Goal: Entertainment & Leisure: Consume media (video, audio)

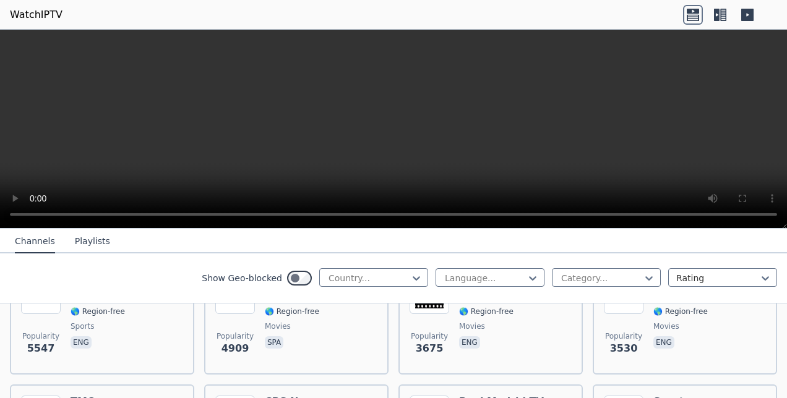
scroll to position [124, 0]
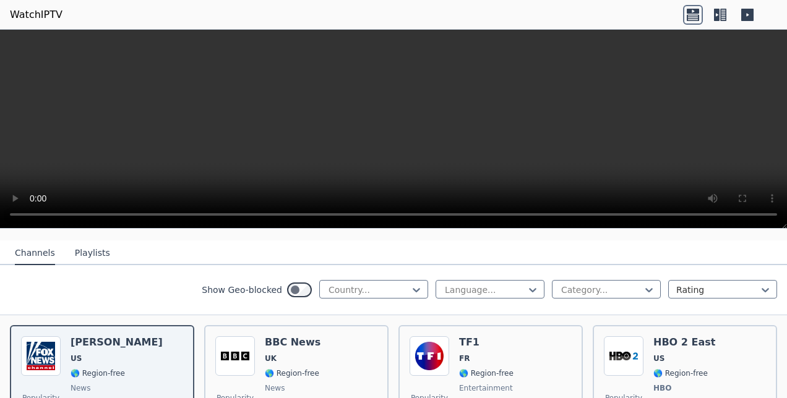
click at [717, 21] on icon at bounding box center [720, 15] width 20 height 20
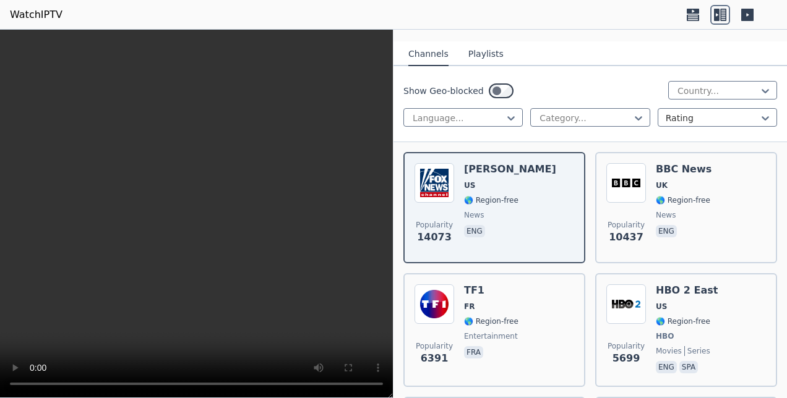
click at [482, 53] on button "Playlists" at bounding box center [485, 55] width 35 height 24
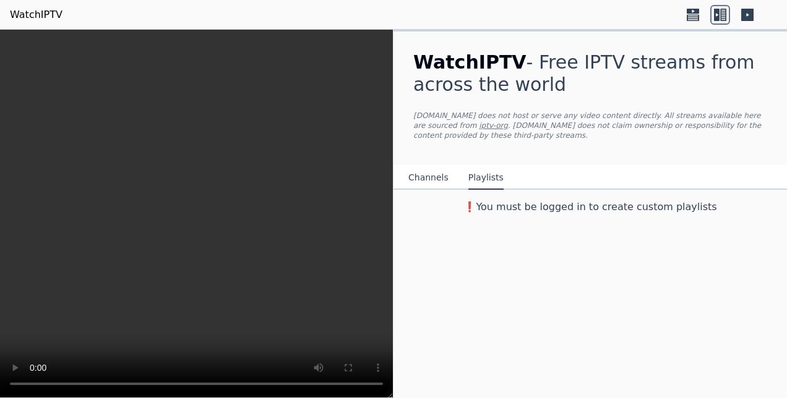
click at [505, 200] on h3 "❗️You must be logged in to create custom playlists" at bounding box center [589, 207] width 393 height 15
drag, startPoint x: 505, startPoint y: 197, endPoint x: 668, endPoint y: 207, distance: 163.0
click at [668, 207] on div "❗️You must be logged in to create custom playlists" at bounding box center [589, 205] width 393 height 30
click at [580, 309] on div "WatchIPTV - Free IPTV streams from across the world WatchIPTV.xyz does not host…" at bounding box center [589, 214] width 393 height 369
click at [752, 16] on icon at bounding box center [747, 15] width 12 height 12
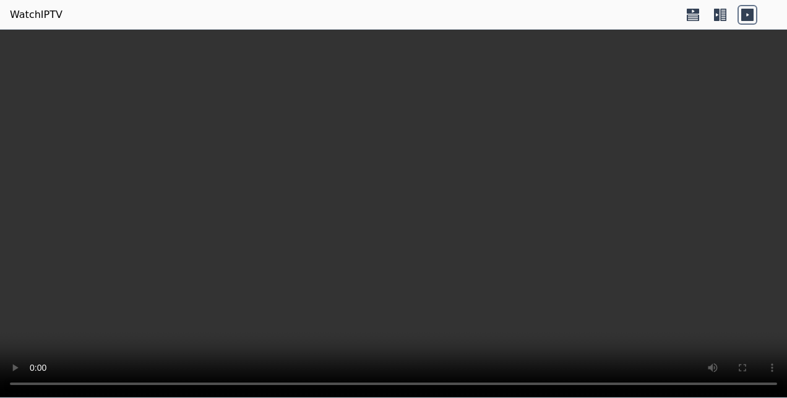
click at [692, 17] on icon at bounding box center [693, 15] width 20 height 20
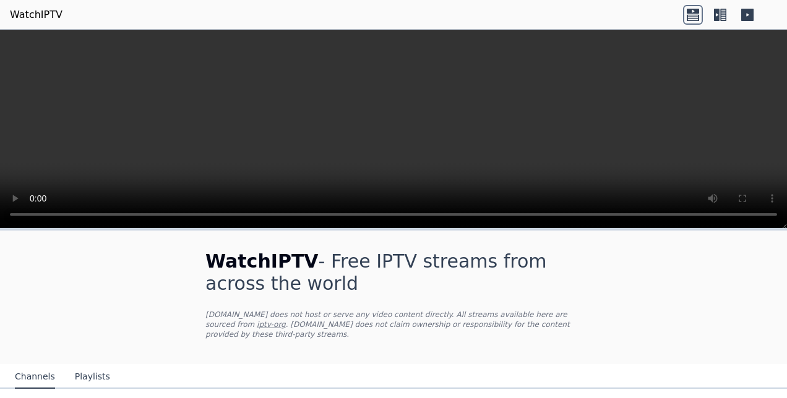
click at [717, 15] on icon at bounding box center [717, 15] width 6 height 12
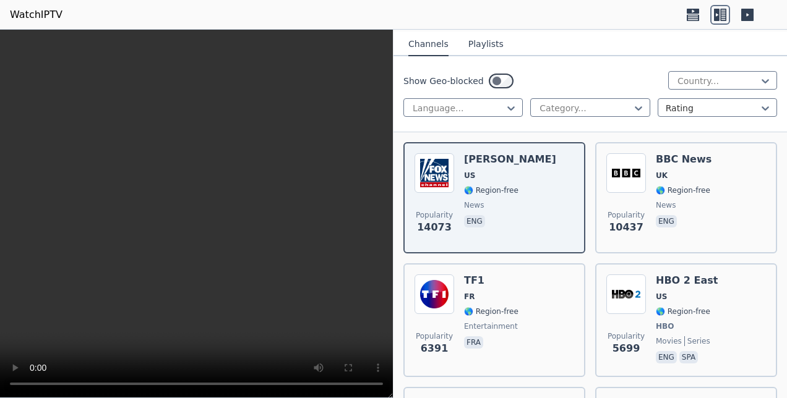
scroll to position [62, 0]
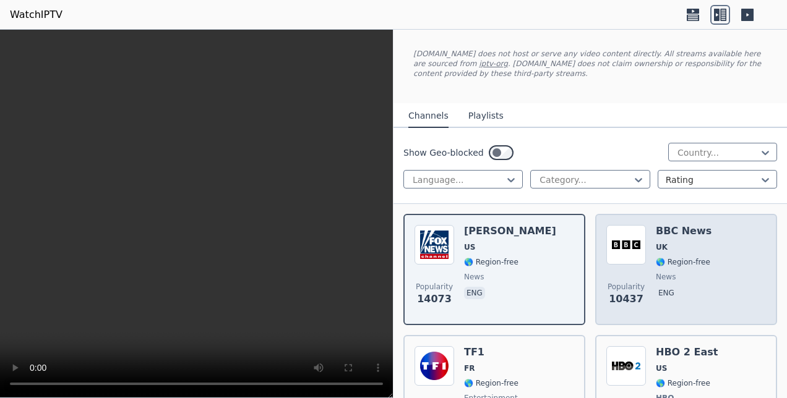
click at [667, 245] on span "UK" at bounding box center [684, 247] width 56 height 10
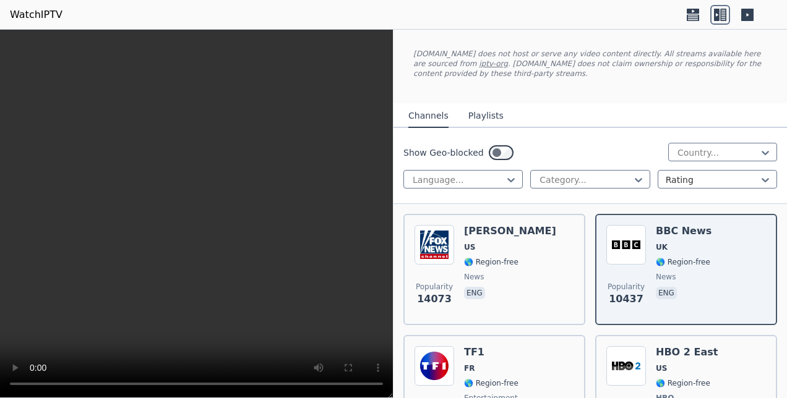
click at [308, 216] on video at bounding box center [196, 214] width 393 height 369
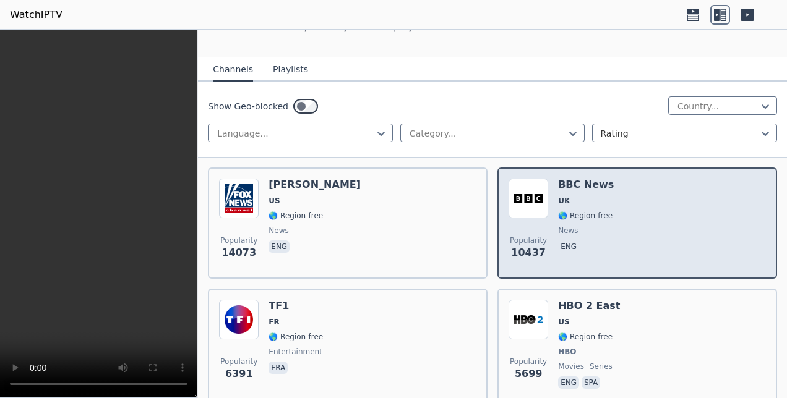
scroll to position [186, 0]
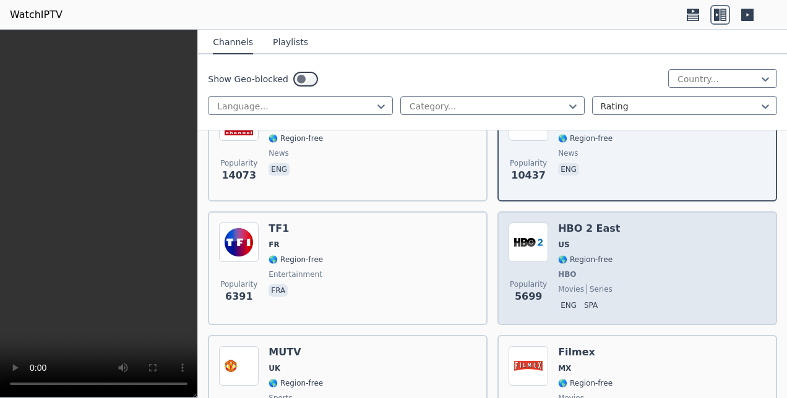
click at [612, 247] on div "Popularity 5699 HBO 2 East US 🌎 Region-free HBO movies series eng spa" at bounding box center [636, 269] width 257 height 92
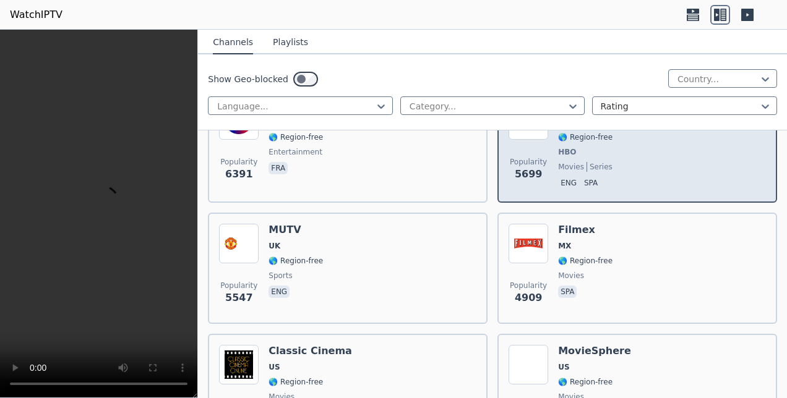
scroll to position [309, 0]
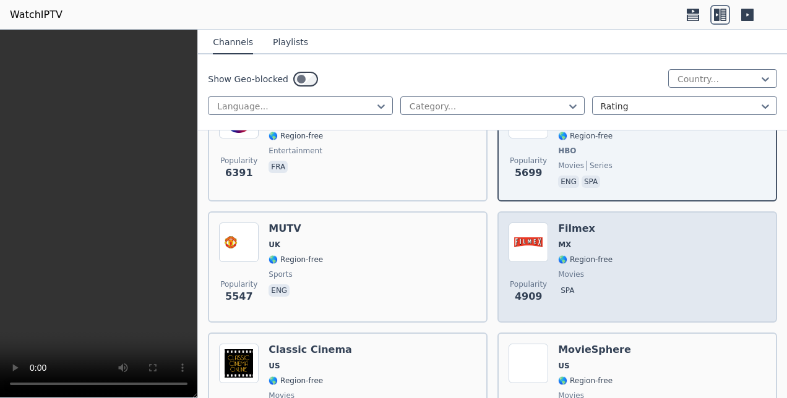
click at [614, 252] on div "Popularity 4909 Filmex MX 🌎 Region-free movies spa" at bounding box center [636, 267] width 257 height 89
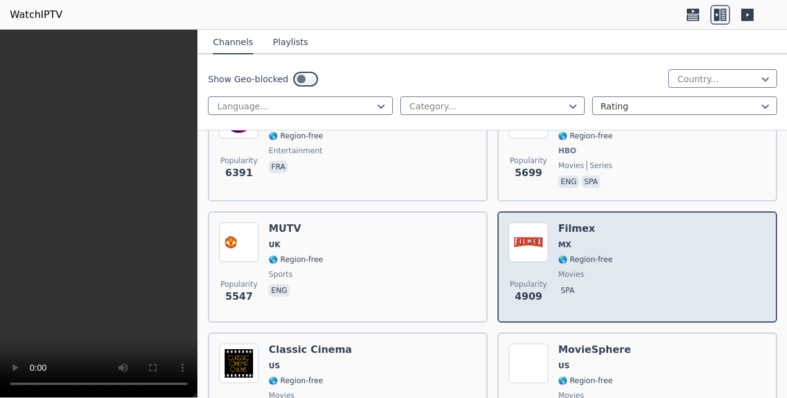
click at [614, 252] on div "Popularity 4909 Filmex MX 🌎 Region-free movies spa" at bounding box center [636, 267] width 257 height 89
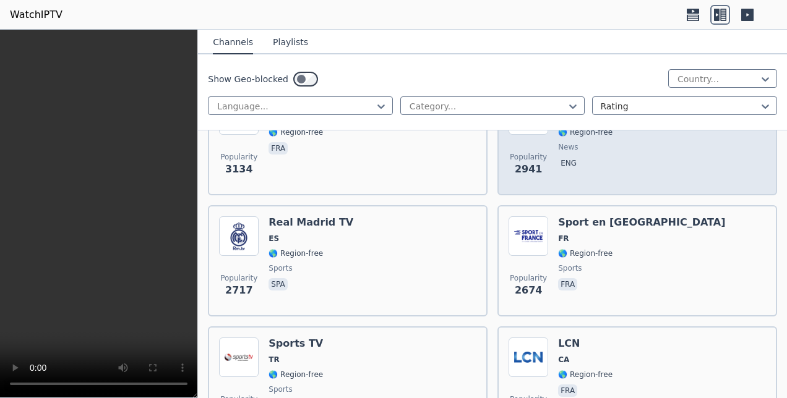
scroll to position [680, 0]
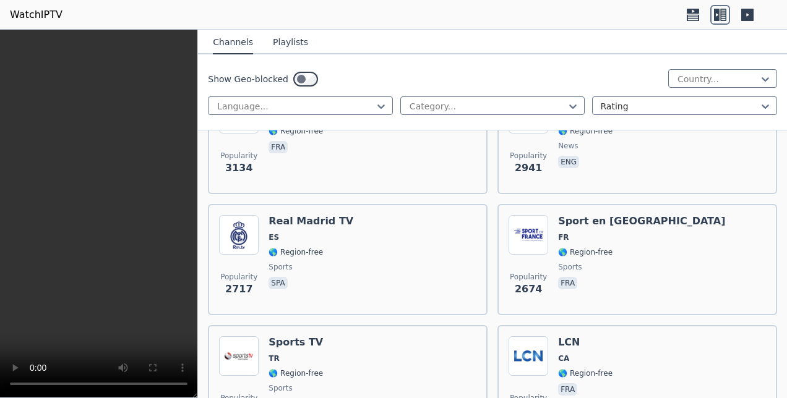
click at [691, 15] on icon at bounding box center [693, 17] width 12 height 6
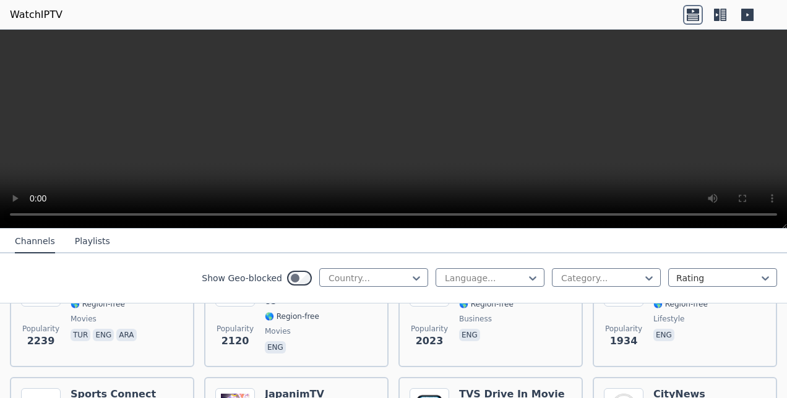
click at [718, 15] on icon at bounding box center [717, 15] width 6 height 12
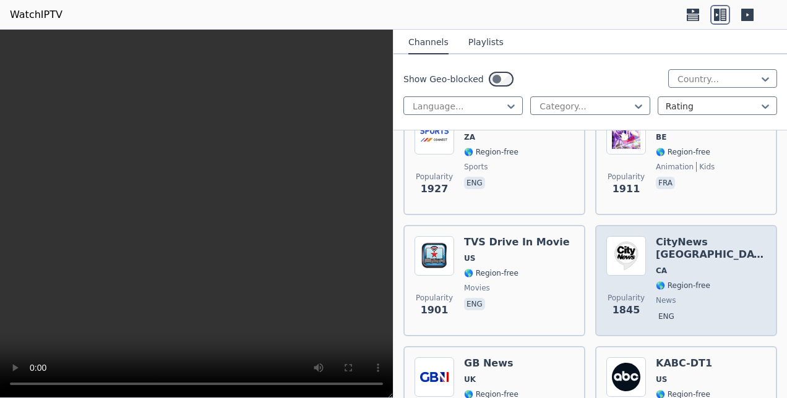
scroll to position [1484, 0]
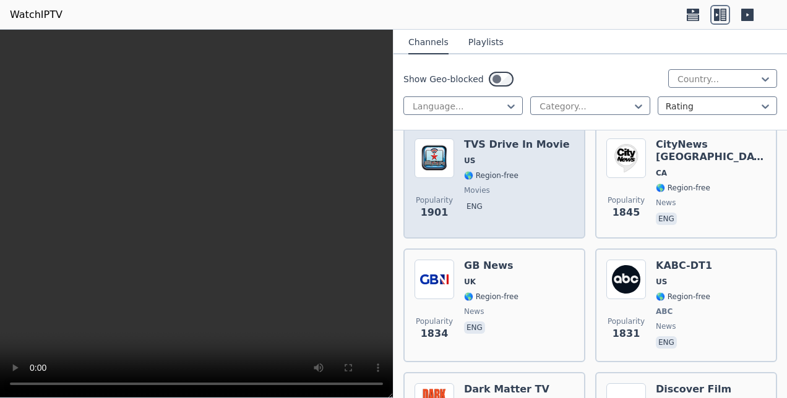
click at [473, 172] on span "🌎 Region-free" at bounding box center [491, 176] width 54 height 10
click at [480, 152] on div "TVS Drive In Movie US 🌎 Region-free movies eng" at bounding box center [517, 183] width 106 height 89
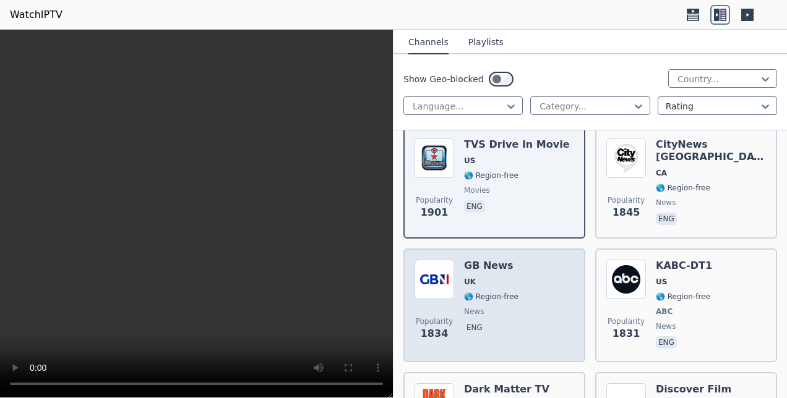
click at [497, 268] on h6 "GB News" at bounding box center [491, 266] width 54 height 12
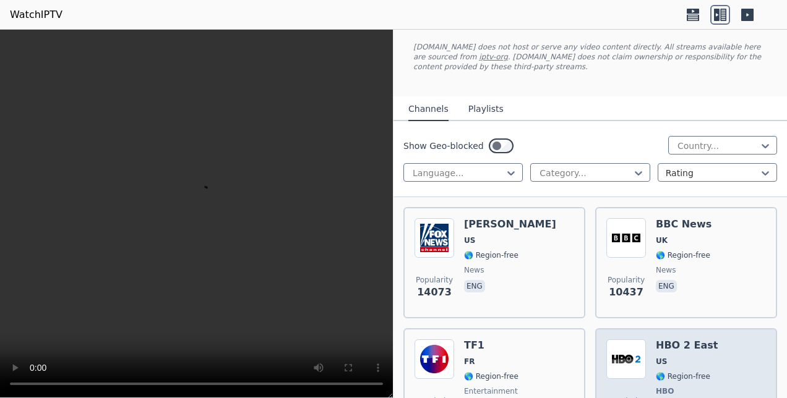
scroll to position [124, 0]
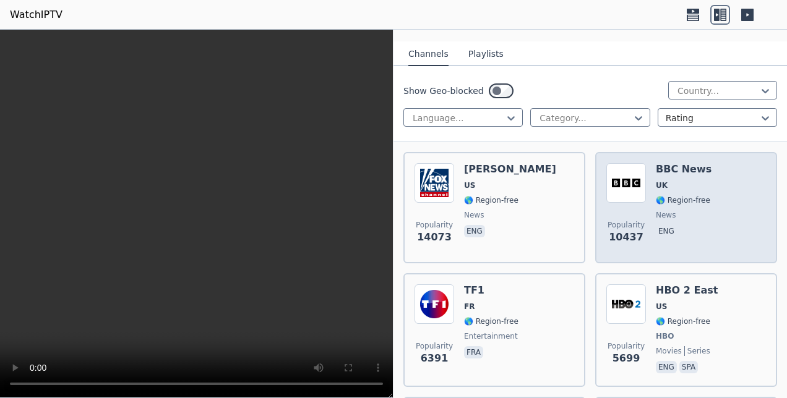
click at [670, 229] on span "eng" at bounding box center [684, 232] width 56 height 15
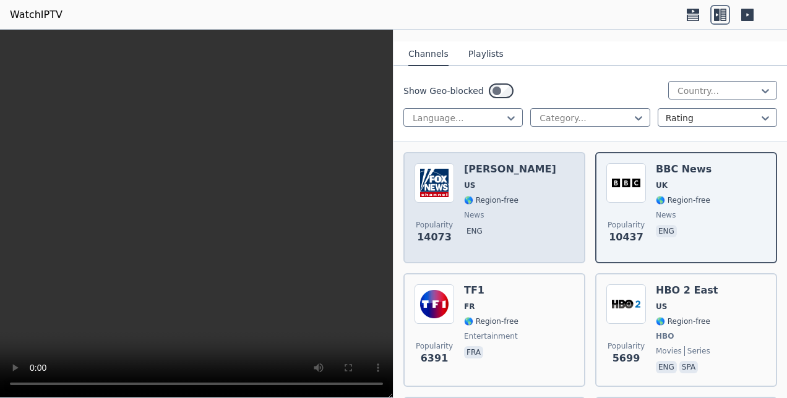
click at [531, 226] on span "eng" at bounding box center [510, 232] width 92 height 15
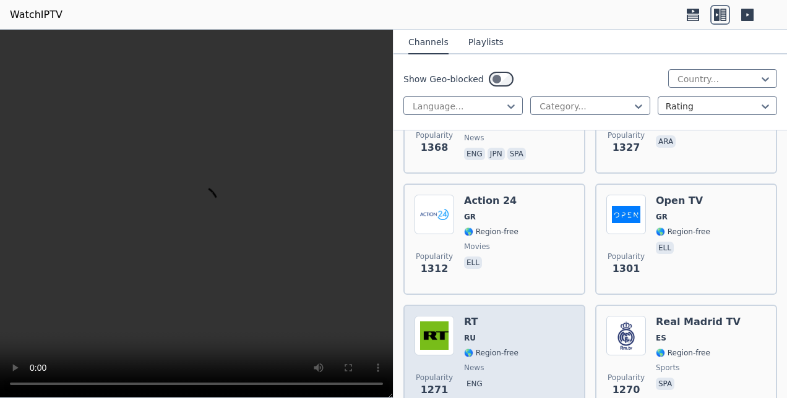
scroll to position [2412, 0]
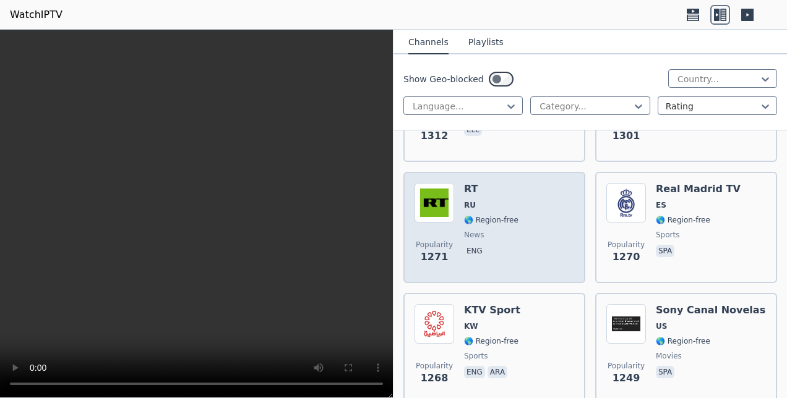
click at [538, 208] on div "Popularity 1271 RT RU 🌎 Region-free news eng" at bounding box center [494, 227] width 160 height 89
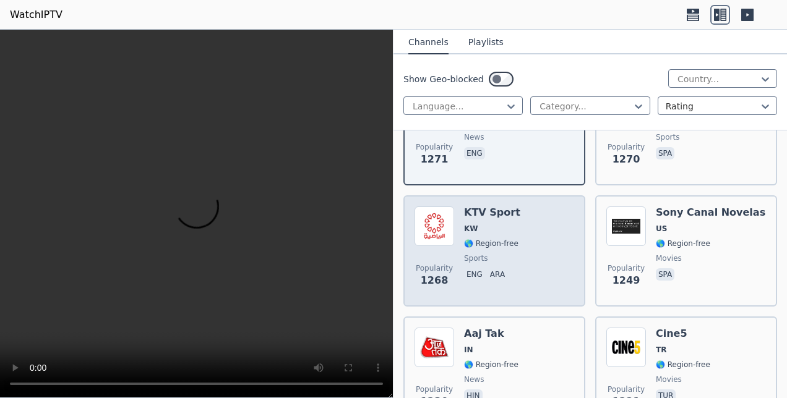
scroll to position [2536, 0]
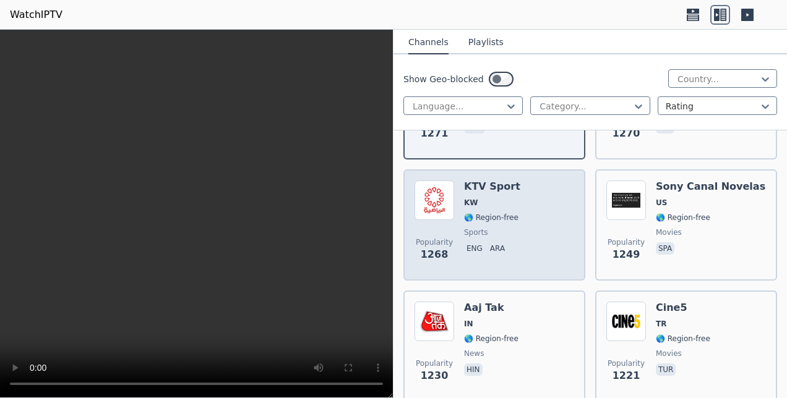
click at [517, 205] on div "Popularity 1268 KTV Sport KW 🌎 Region-free sports eng ara" at bounding box center [494, 225] width 160 height 89
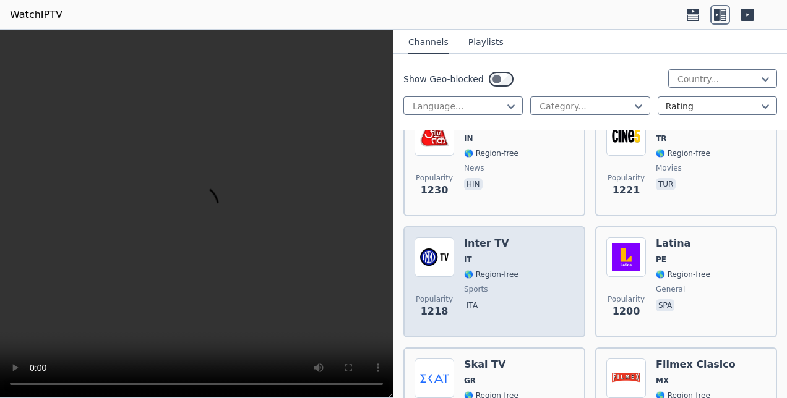
scroll to position [2845, 0]
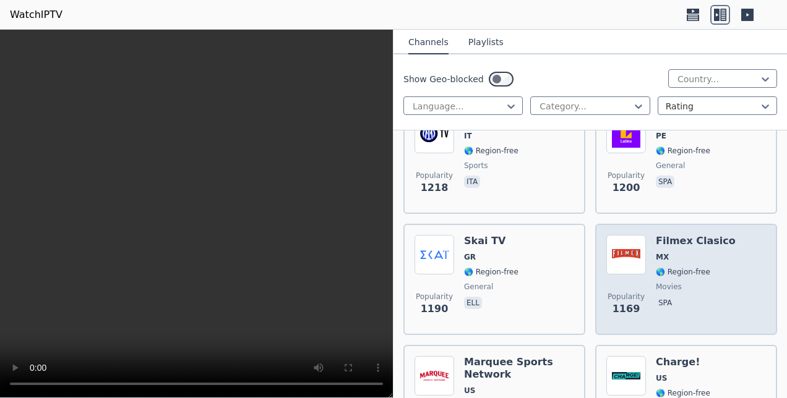
click at [641, 265] on img at bounding box center [626, 255] width 40 height 40
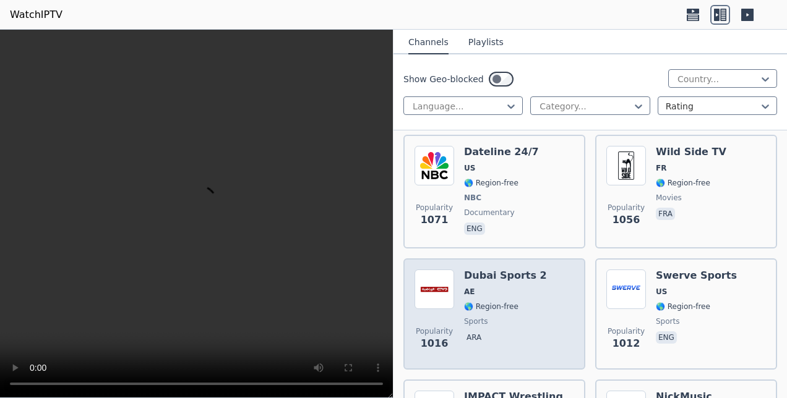
scroll to position [3340, 0]
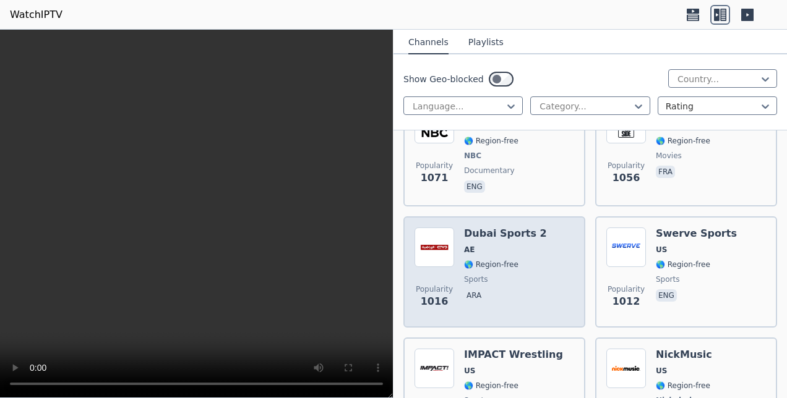
click at [526, 266] on span "🌎 Region-free" at bounding box center [505, 265] width 83 height 10
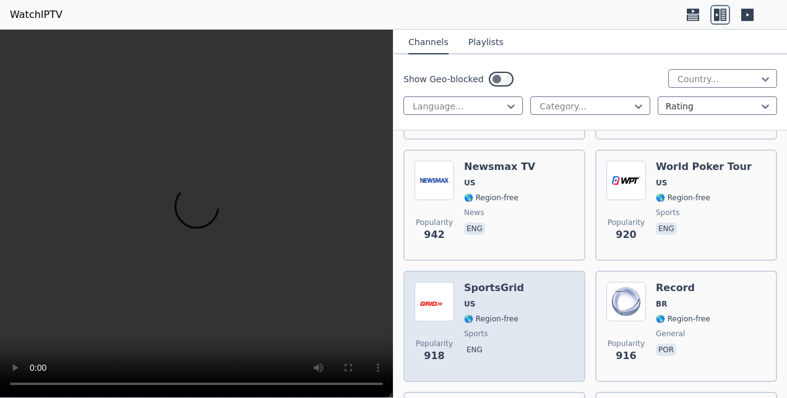
scroll to position [3959, 0]
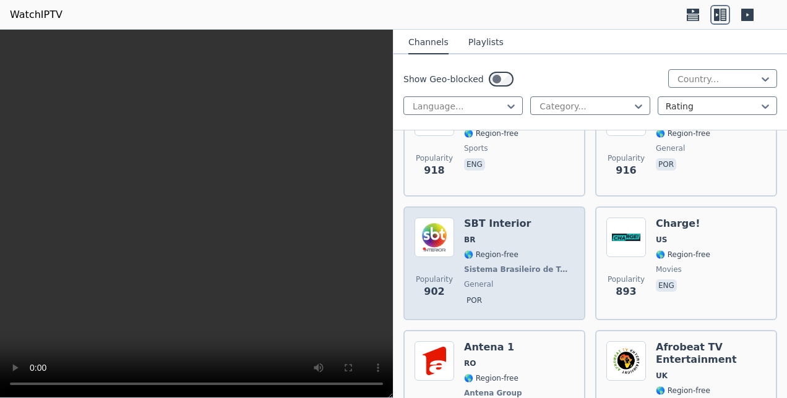
click at [537, 271] on span "Sistema Brasileiro de Televisão" at bounding box center [518, 270] width 108 height 10
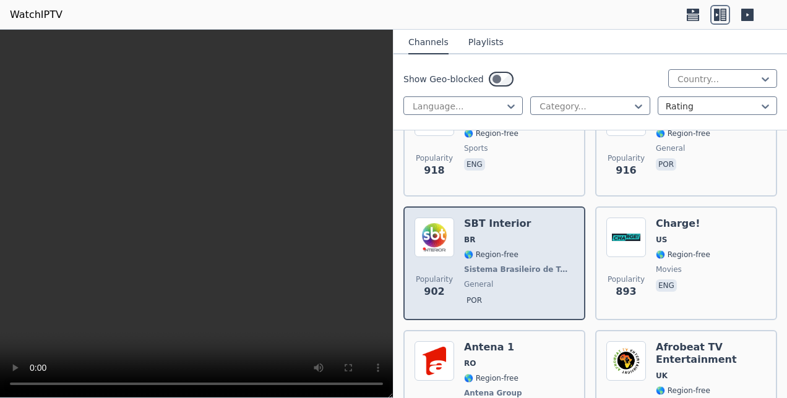
click at [537, 269] on span "Sistema Brasileiro de Televisão" at bounding box center [518, 270] width 108 height 10
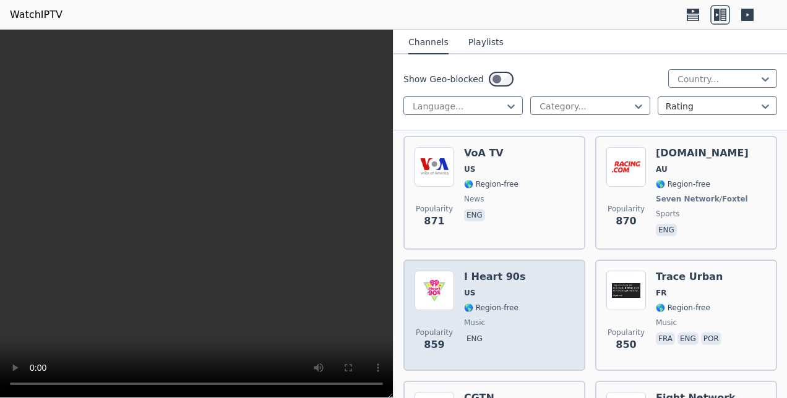
scroll to position [4330, 0]
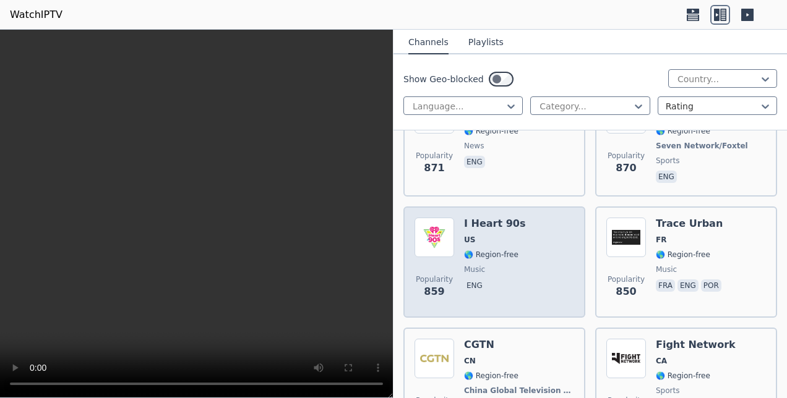
click at [536, 263] on div "Popularity 859 I Heart 90s US 🌎 Region-free music eng" at bounding box center [494, 262] width 160 height 89
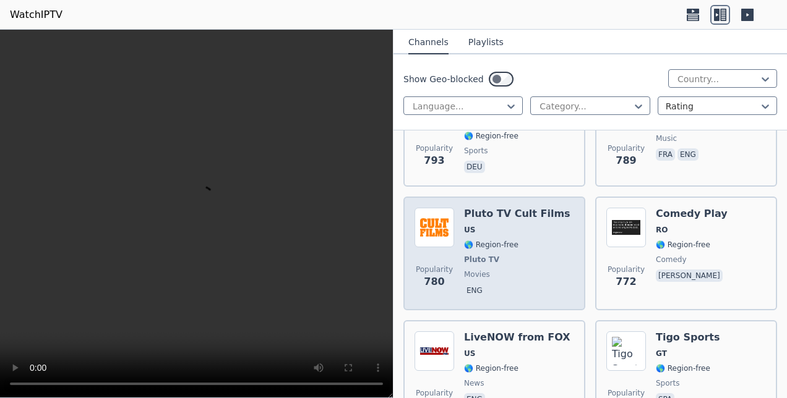
scroll to position [5010, 0]
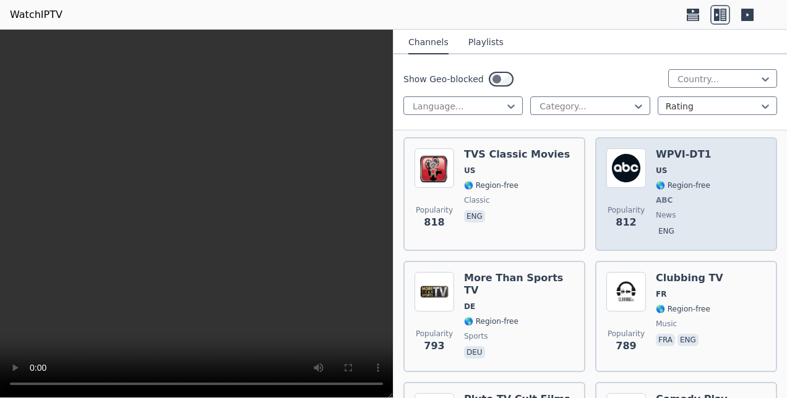
click at [642, 197] on div "Popularity 812 WPVI-DT1 US 🌎 Region-free ABC news eng" at bounding box center [686, 194] width 160 height 92
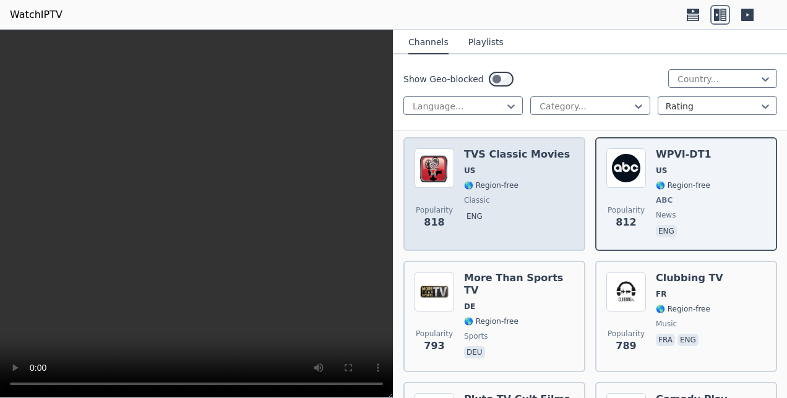
click at [461, 214] on div "Popularity 818 TVS Classic Movies US 🌎 Region-free classic eng" at bounding box center [494, 194] width 160 height 92
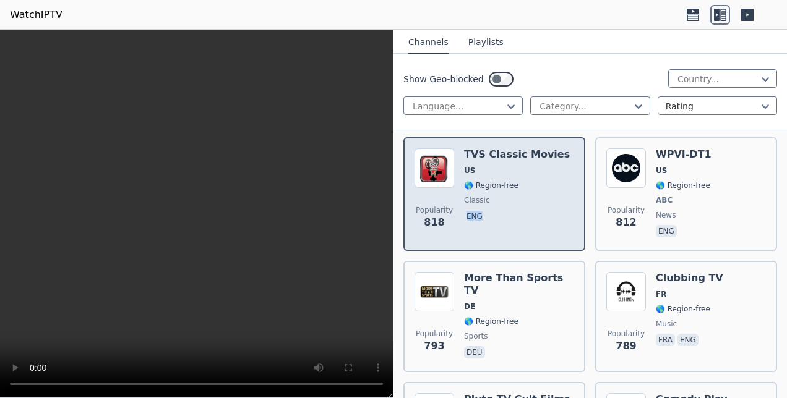
click at [462, 214] on div "Popularity 818 TVS Classic Movies US 🌎 Region-free classic eng" at bounding box center [494, 194] width 160 height 92
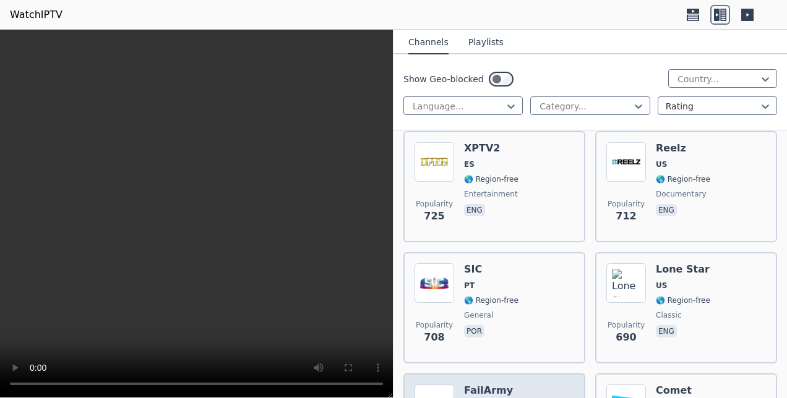
scroll to position [5938, 0]
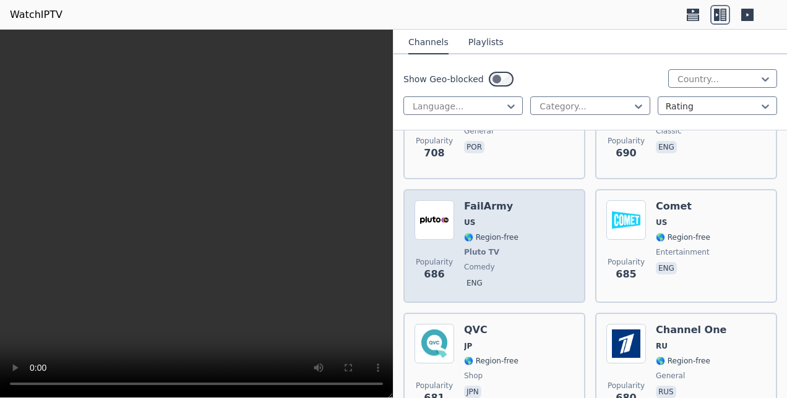
click at [478, 210] on h6 "FailArmy" at bounding box center [491, 206] width 54 height 12
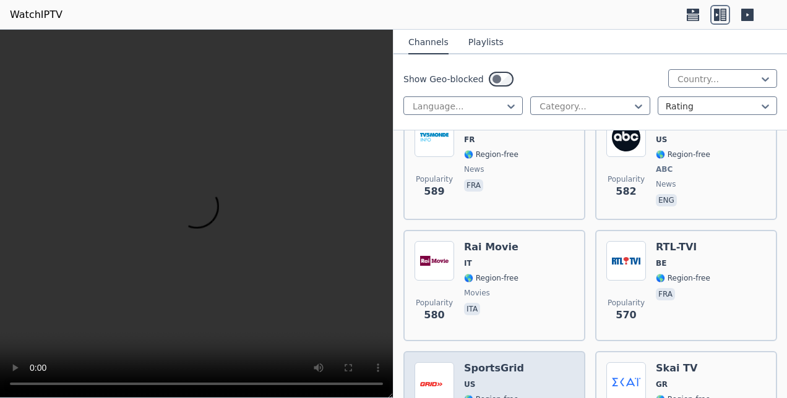
scroll to position [7299, 0]
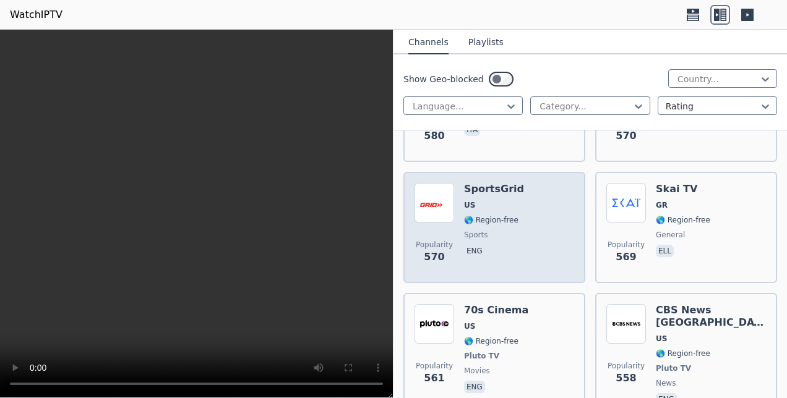
click at [490, 218] on span "🌎 Region-free" at bounding box center [491, 220] width 54 height 10
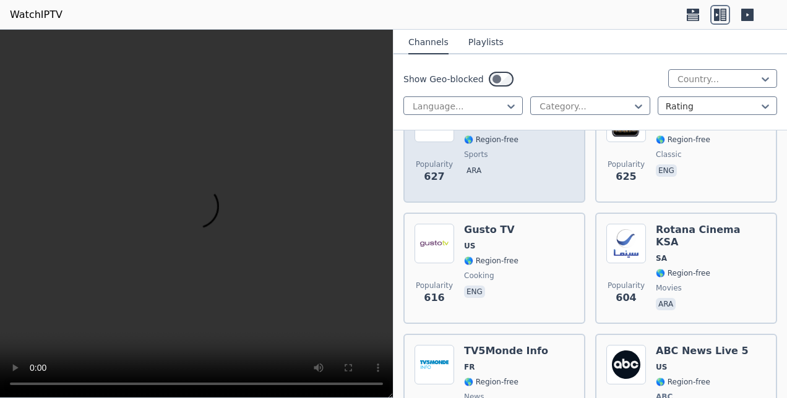
scroll to position [6866, 0]
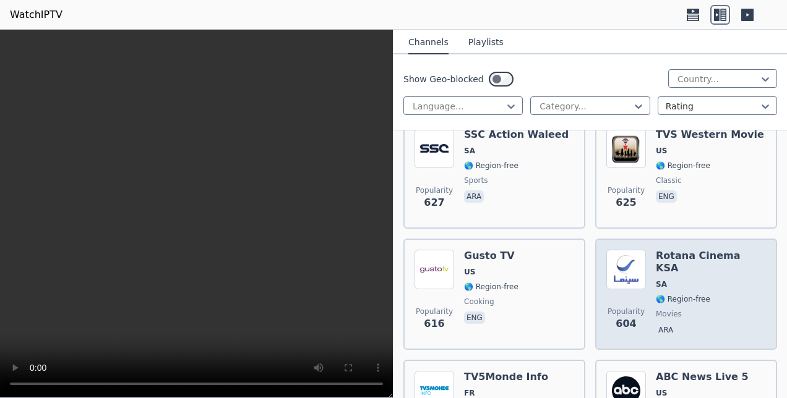
click at [645, 282] on div "Popularity 604 Rotana Cinema KSA SA 🌎 Region-free movies ara" at bounding box center [686, 294] width 160 height 89
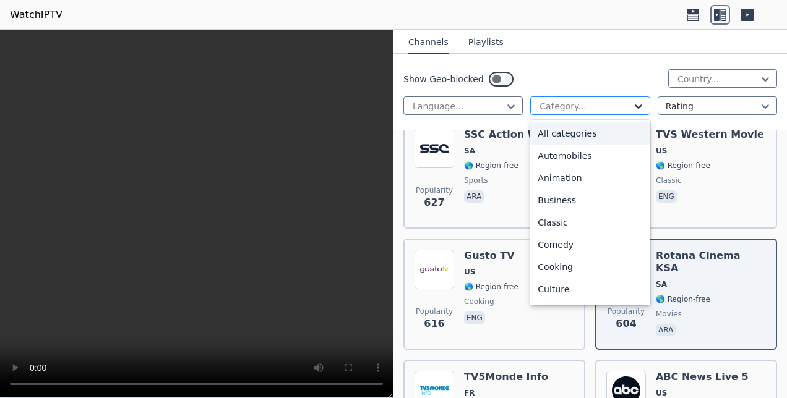
click at [632, 109] on icon at bounding box center [638, 106] width 12 height 12
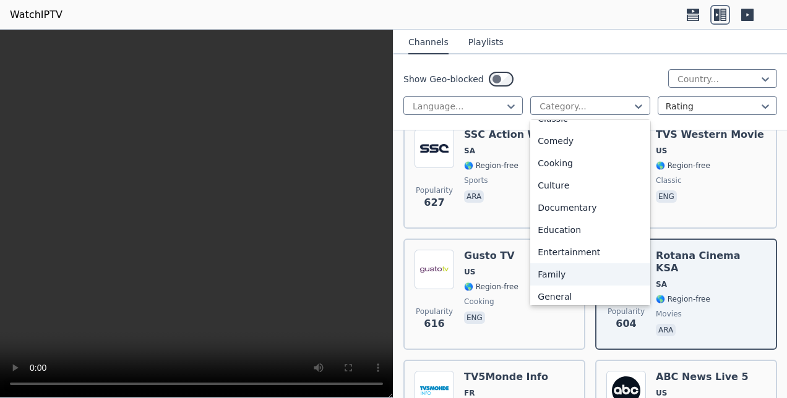
scroll to position [124, 0]
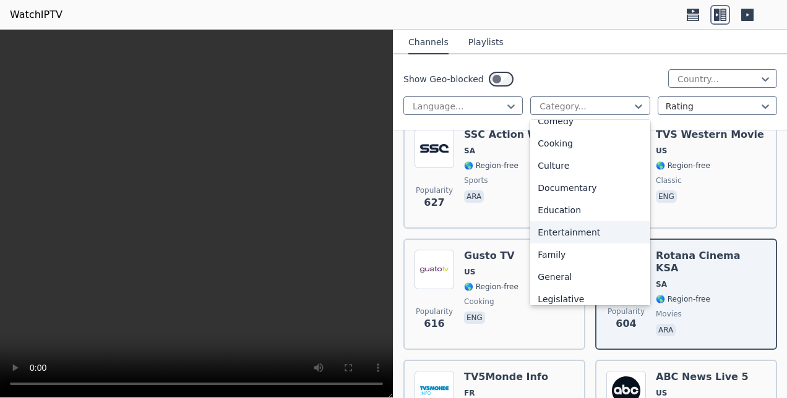
click at [575, 228] on div "Entertainment" at bounding box center [589, 232] width 119 height 22
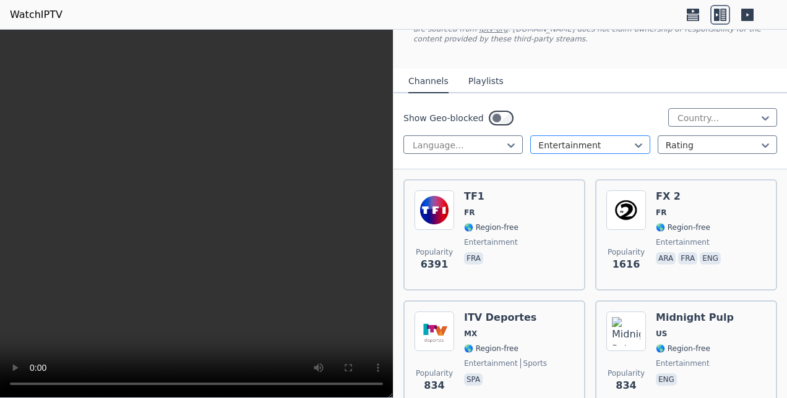
scroll to position [124, 0]
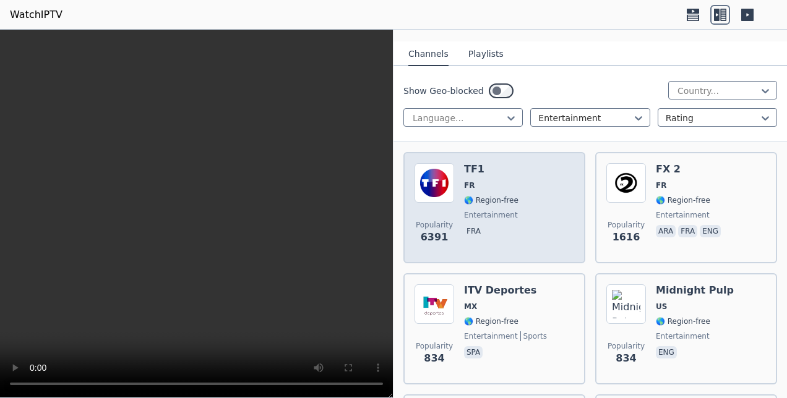
drag, startPoint x: 495, startPoint y: 194, endPoint x: 496, endPoint y: 208, distance: 14.3
click at [495, 195] on div "TF1 FR 🌎 Region-free entertainment fra" at bounding box center [491, 207] width 54 height 89
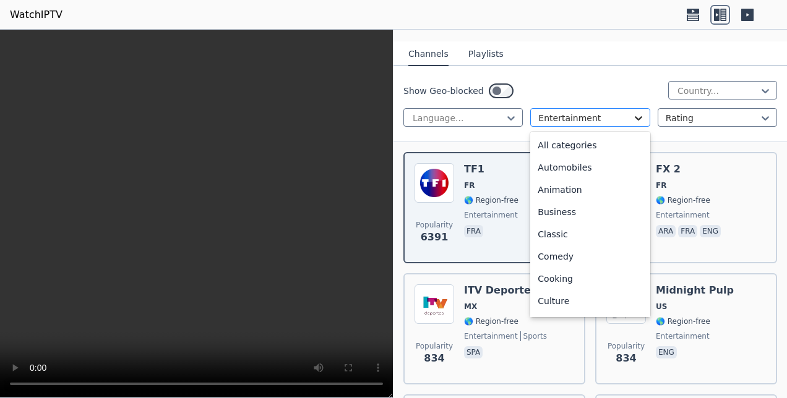
click at [633, 121] on icon at bounding box center [638, 118] width 12 height 12
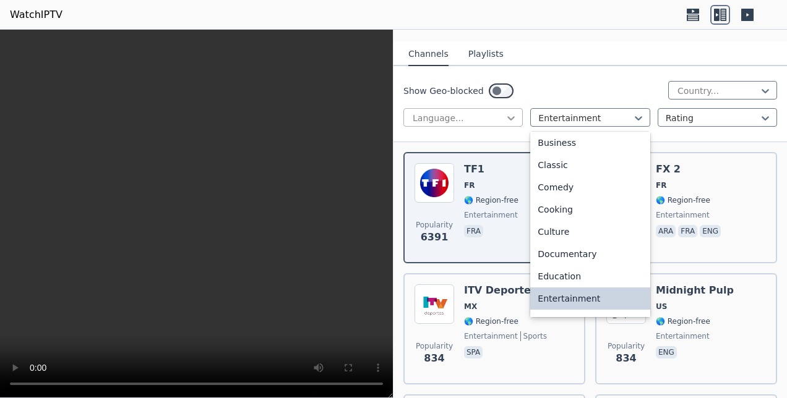
click at [511, 121] on icon at bounding box center [511, 118] width 12 height 12
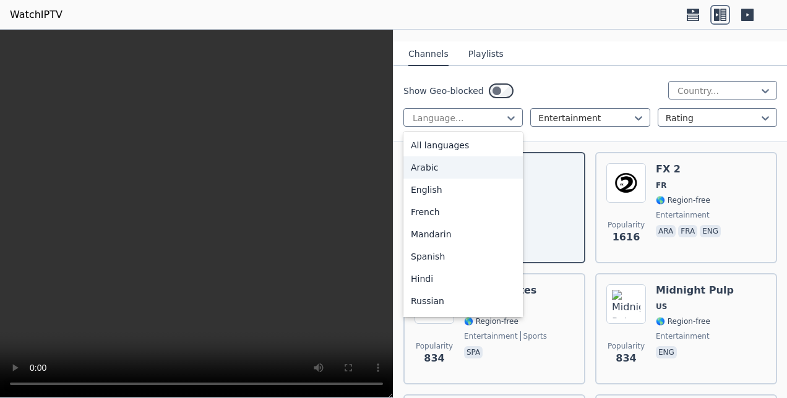
click at [426, 169] on div "Arabic" at bounding box center [462, 167] width 119 height 22
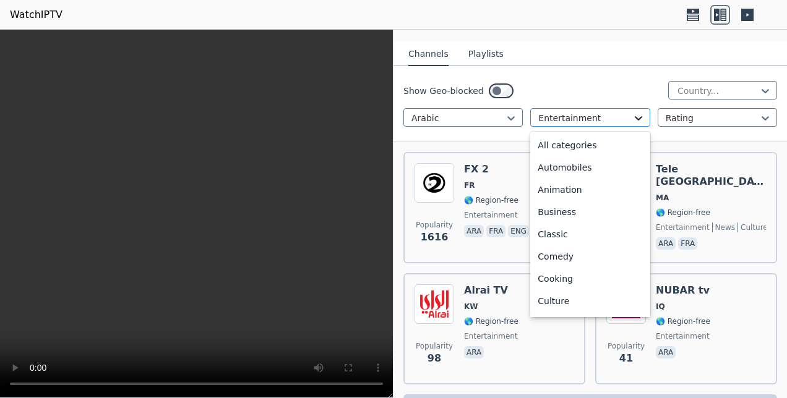
scroll to position [69, 0]
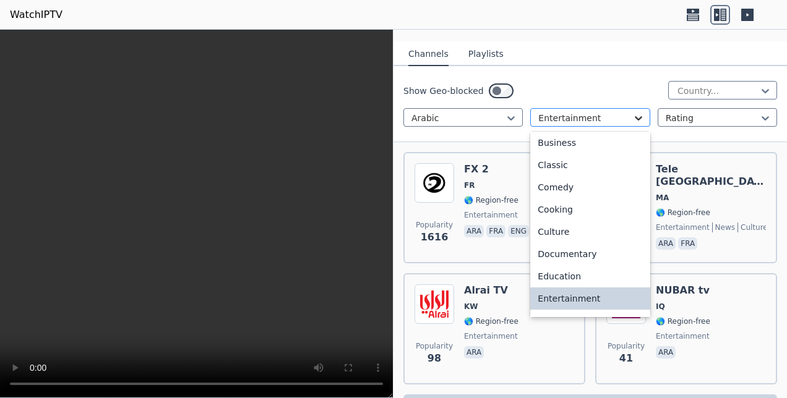
click at [637, 120] on icon at bounding box center [638, 118] width 12 height 12
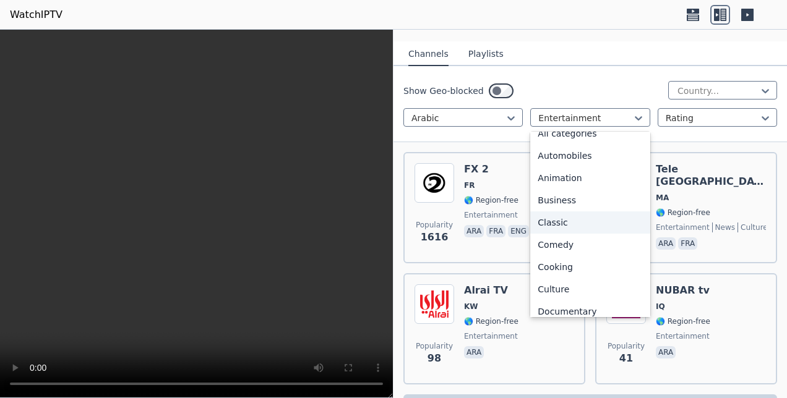
scroll to position [0, 0]
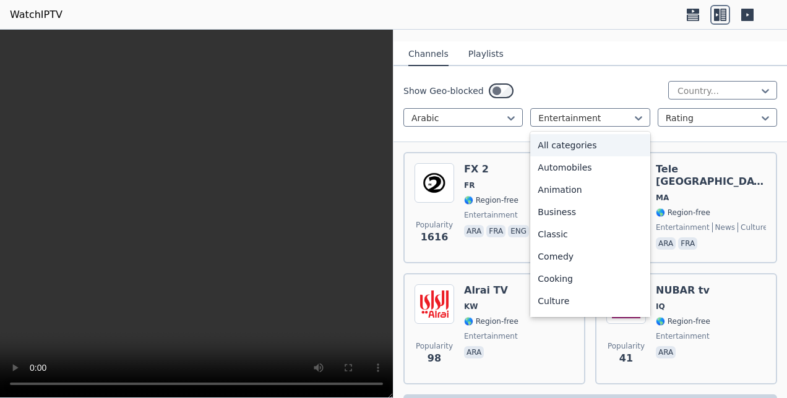
click at [571, 148] on div "All categories" at bounding box center [589, 145] width 119 height 22
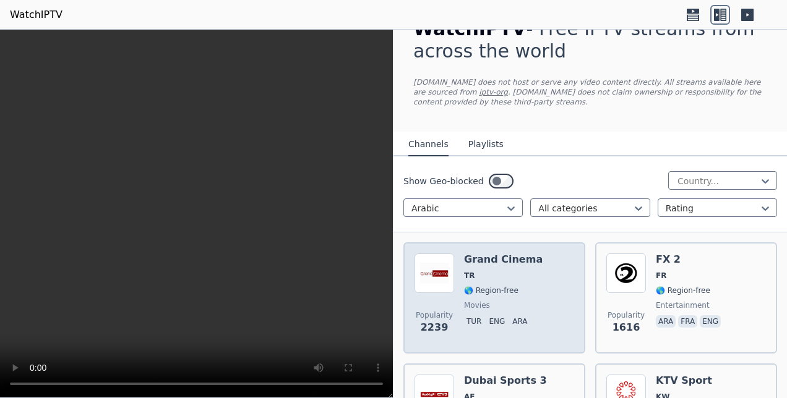
scroll to position [62, 0]
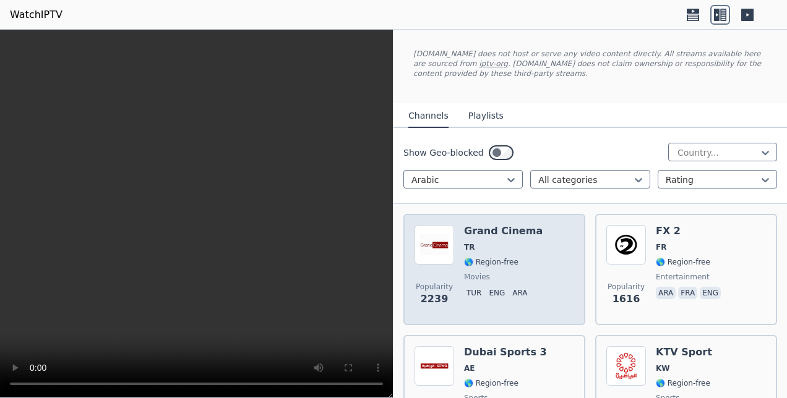
click at [531, 258] on div "Popularity 2239 Grand Cinema TR 🌎 Region-free movies tur eng ara" at bounding box center [494, 269] width 160 height 89
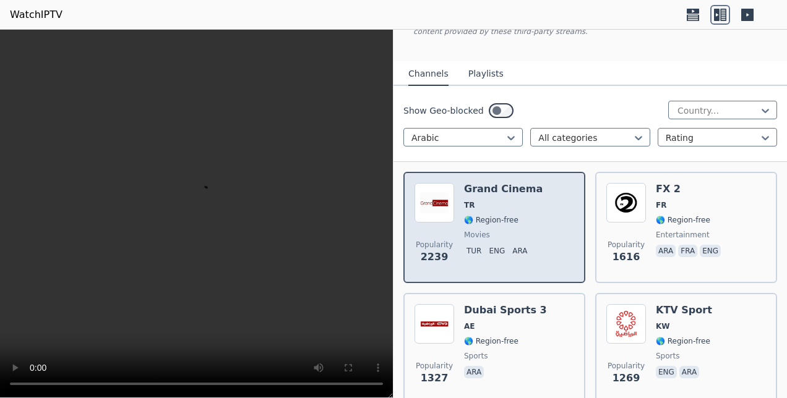
scroll to position [124, 0]
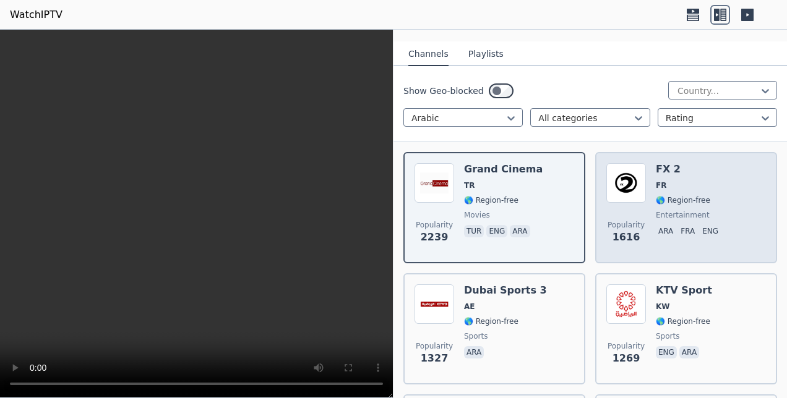
click at [637, 186] on img at bounding box center [626, 183] width 40 height 40
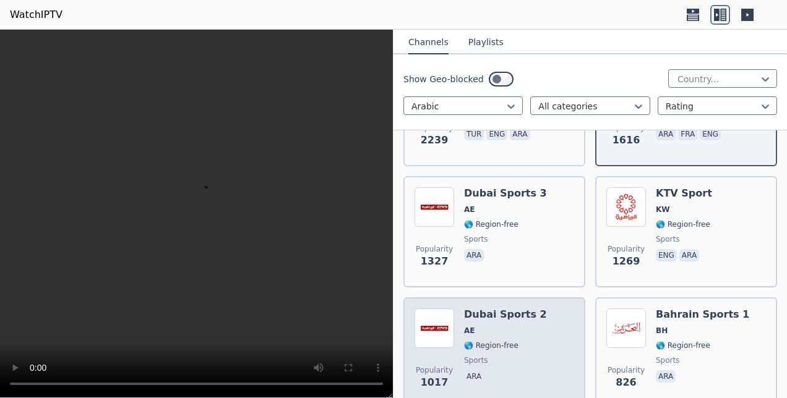
scroll to position [247, 0]
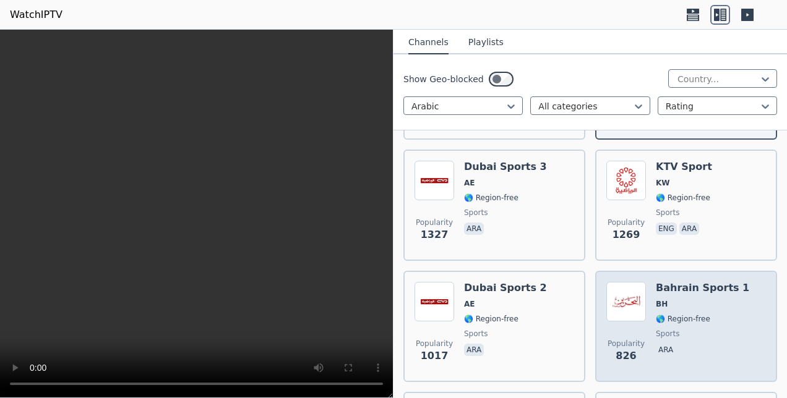
click at [699, 320] on span "🌎 Region-free" at bounding box center [683, 319] width 54 height 10
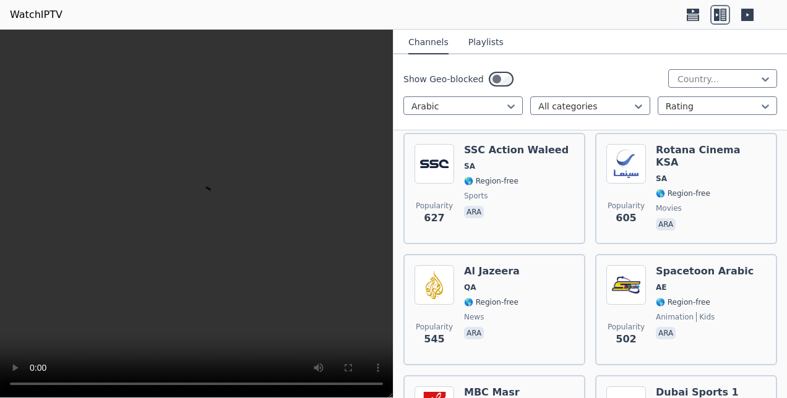
scroll to position [619, 0]
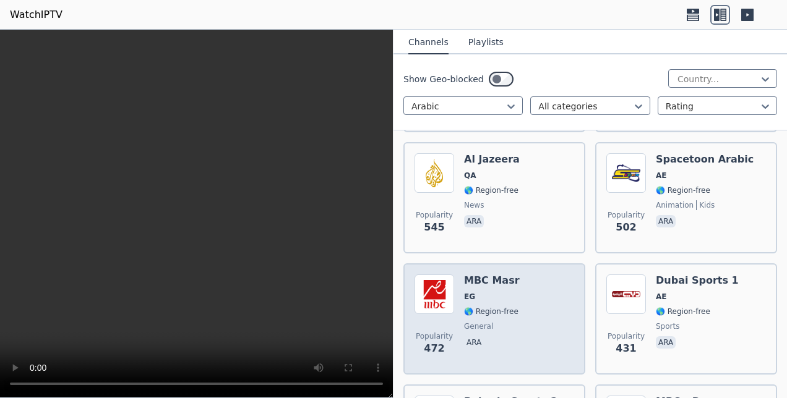
click at [549, 329] on div "Popularity 472 MBC Masr EG 🌎 Region-free general ara" at bounding box center [494, 319] width 160 height 89
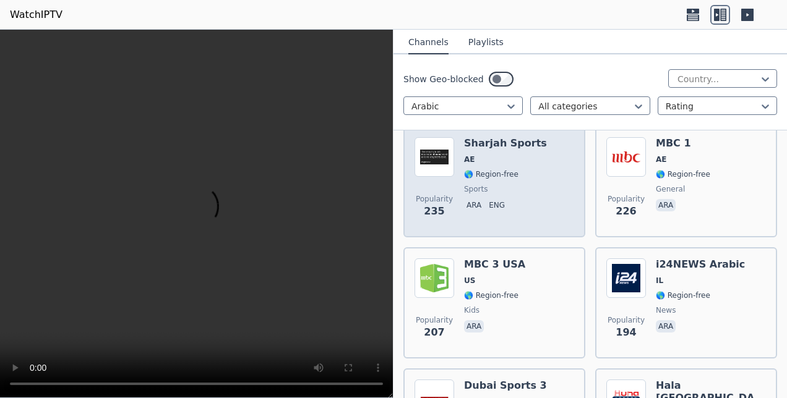
scroll to position [1237, 0]
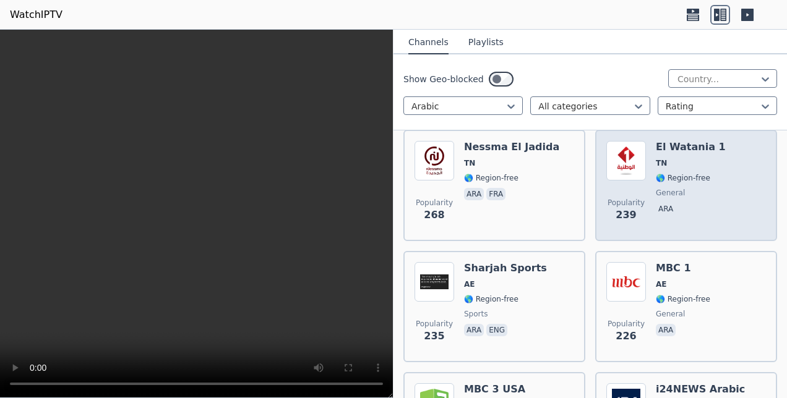
click at [679, 159] on span "TN" at bounding box center [691, 163] width 70 height 10
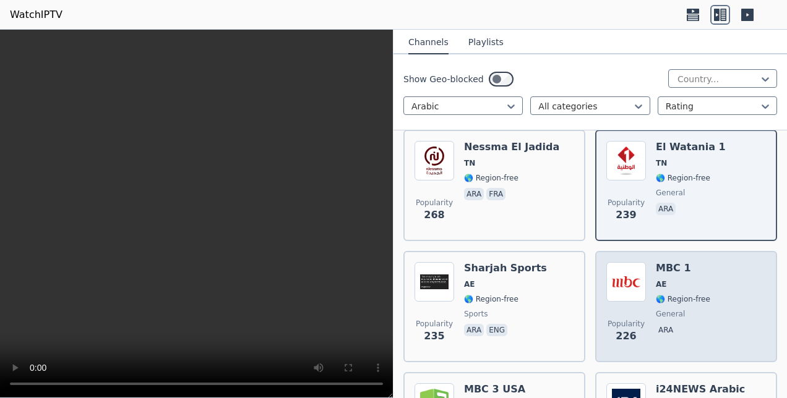
click at [690, 307] on div "MBC 1 AE 🌎 Region-free general ara" at bounding box center [683, 306] width 54 height 89
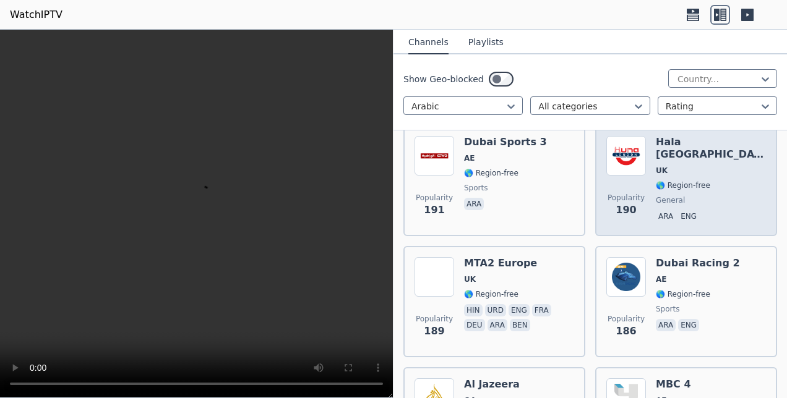
scroll to position [1670, 0]
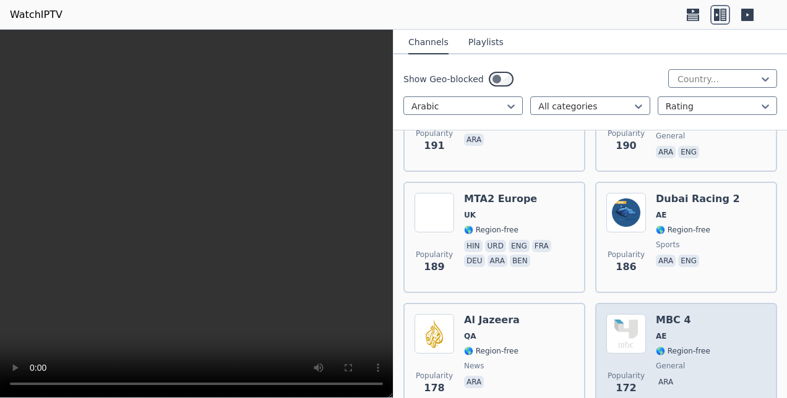
click at [683, 335] on span "AE" at bounding box center [683, 337] width 54 height 10
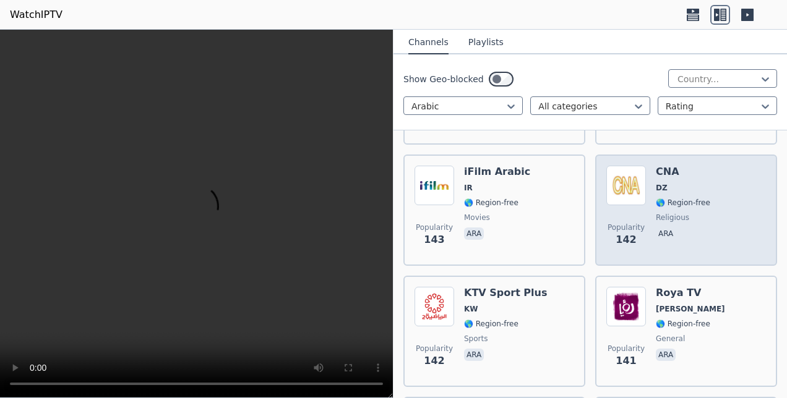
scroll to position [2350, 0]
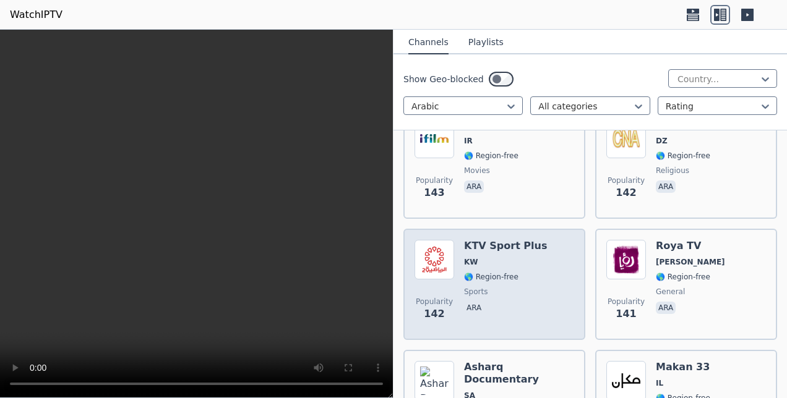
click at [469, 273] on span "🌎 Region-free" at bounding box center [491, 277] width 54 height 10
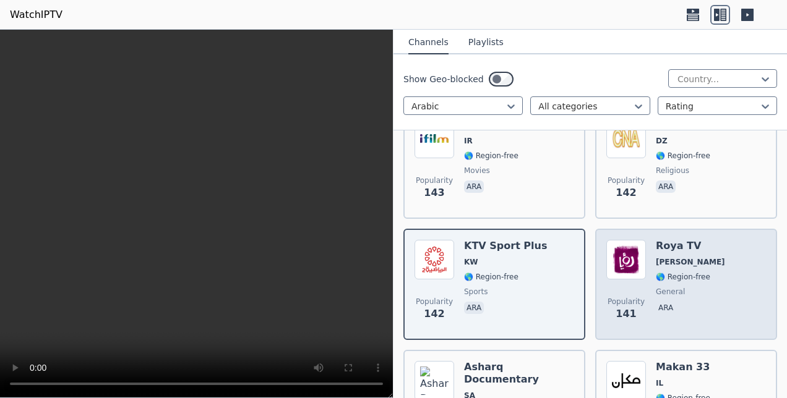
click at [640, 280] on div "Popularity 141" at bounding box center [626, 284] width 40 height 89
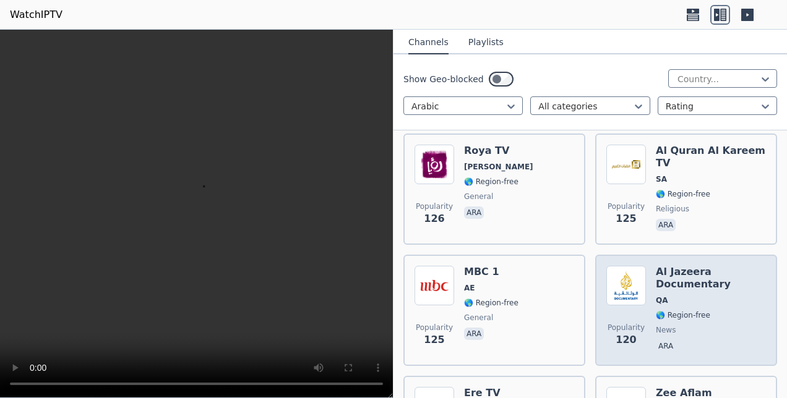
scroll to position [2845, 0]
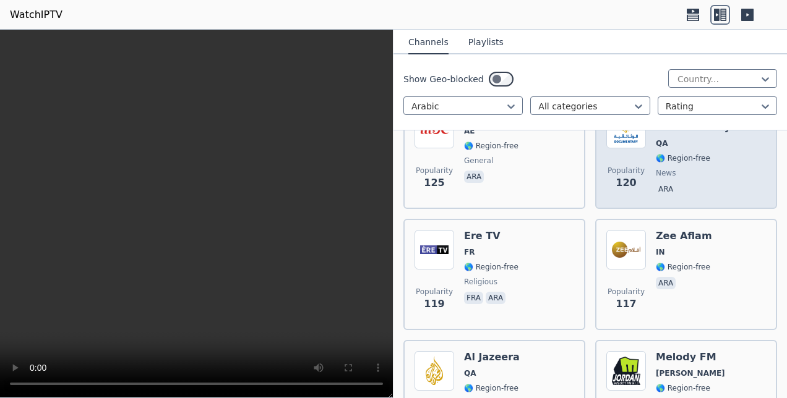
click at [637, 280] on span "Popularity 117" at bounding box center [626, 300] width 40 height 40
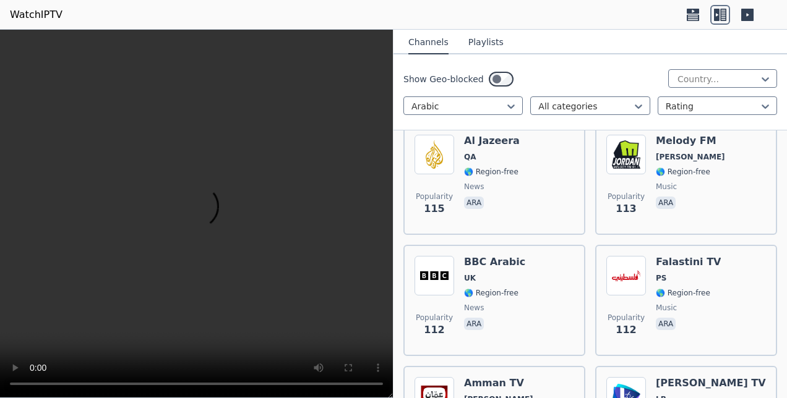
scroll to position [3093, 0]
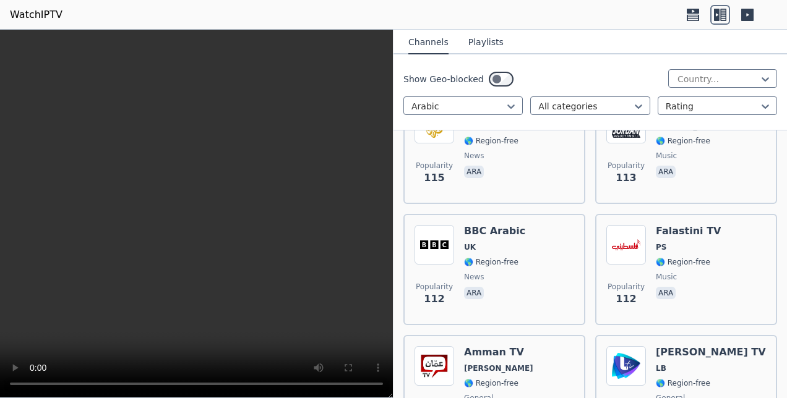
click at [635, 280] on span "Popularity 112" at bounding box center [626, 295] width 40 height 40
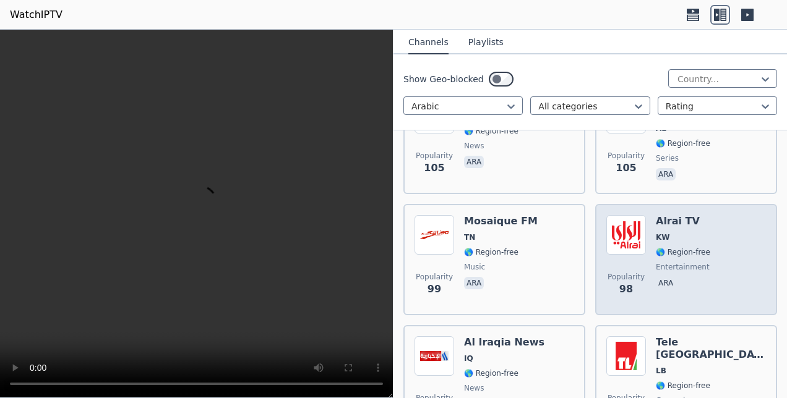
scroll to position [3526, 0]
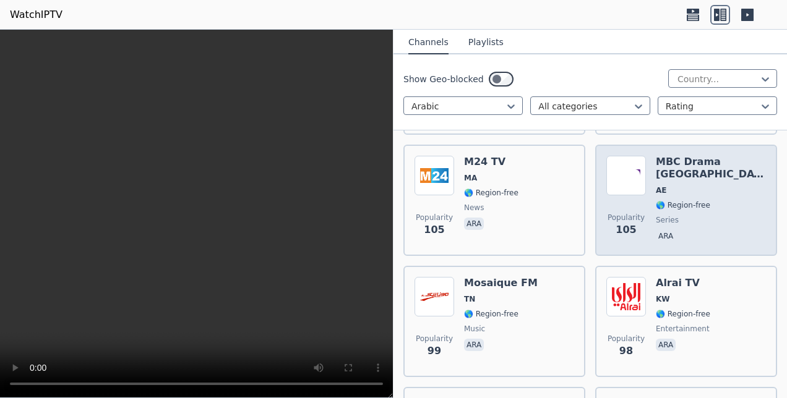
click at [661, 184] on div "MBC Drama USA AE 🌎 Region-free series ara" at bounding box center [711, 200] width 110 height 89
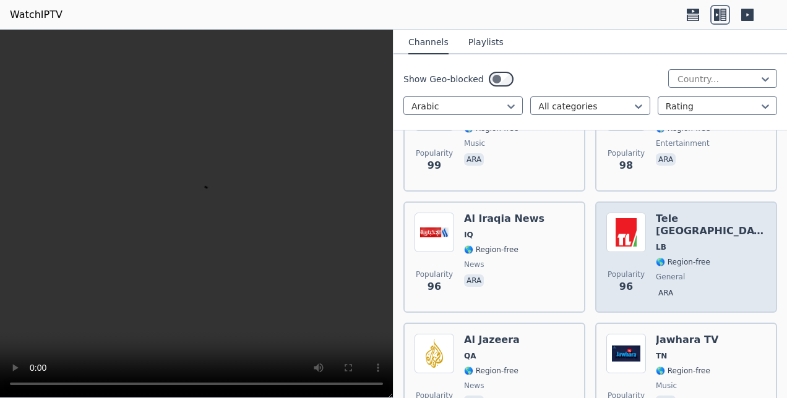
scroll to position [4082, 0]
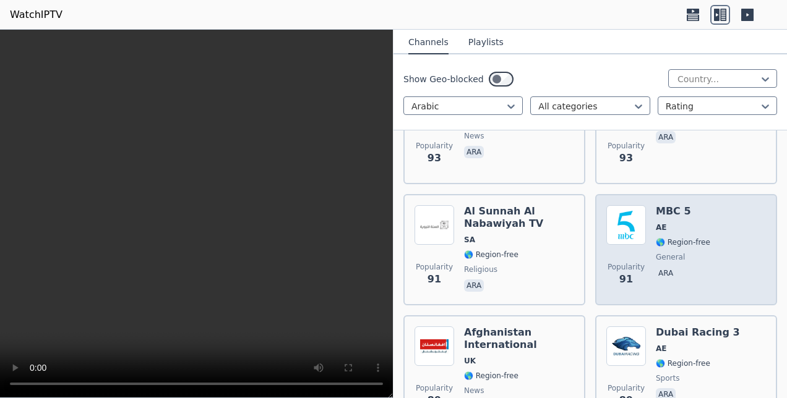
click at [631, 267] on span "Popularity" at bounding box center [625, 267] width 37 height 10
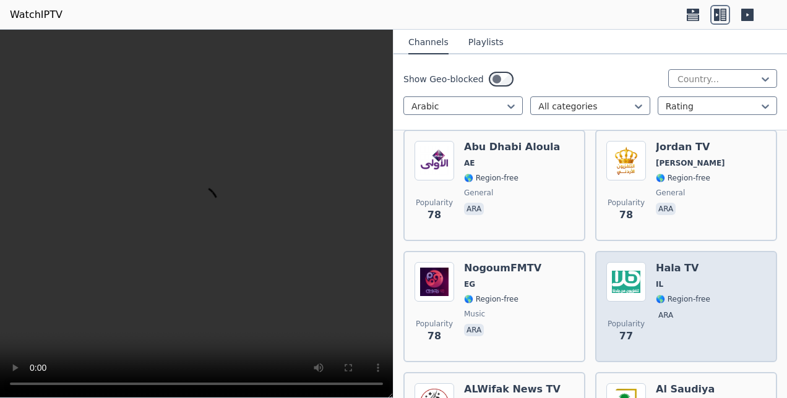
scroll to position [4392, 0]
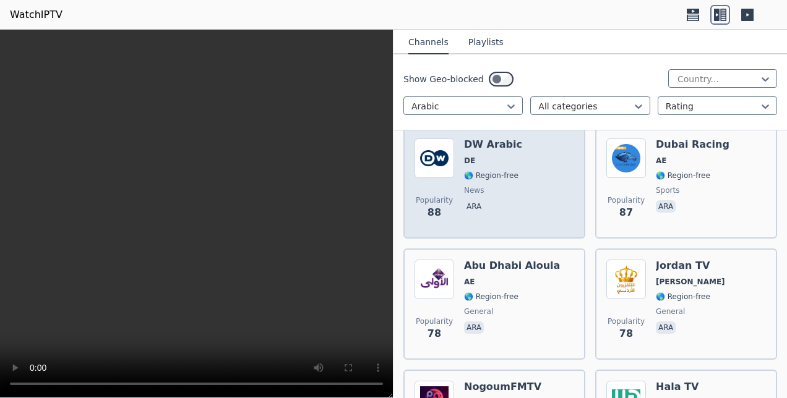
click at [492, 199] on div "DW Arabic DE 🌎 Region-free news ara" at bounding box center [493, 183] width 58 height 89
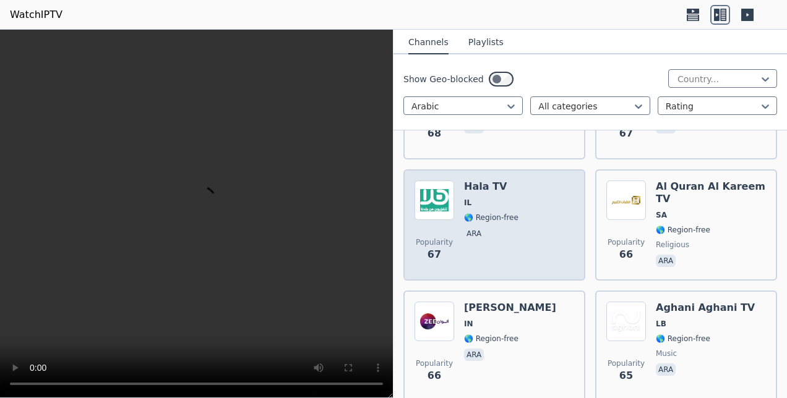
scroll to position [5505, 0]
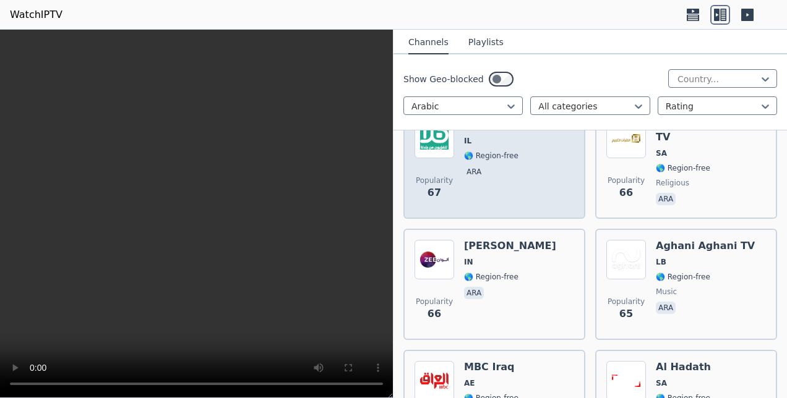
click at [465, 270] on div "Zee Alwan IN 🌎 Region-free ara" at bounding box center [510, 284] width 92 height 89
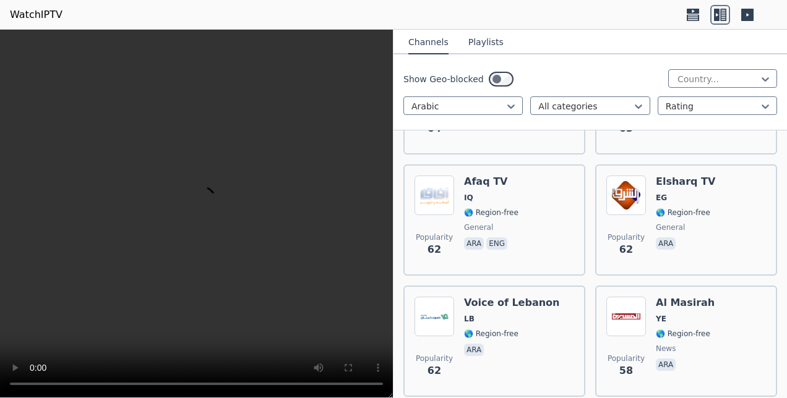
scroll to position [5814, 0]
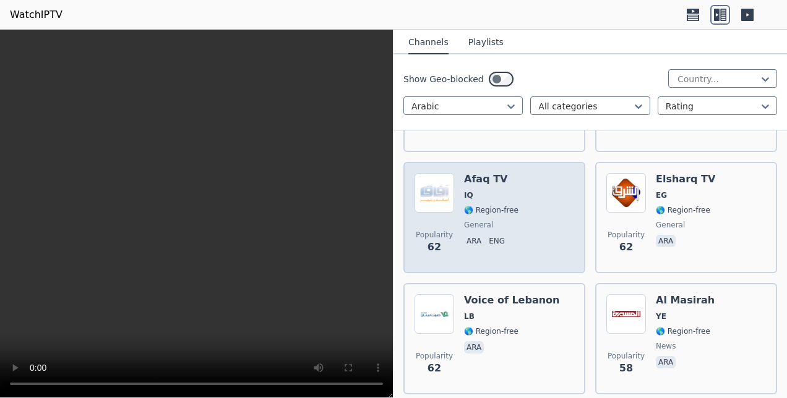
click at [497, 231] on div "Afaq TV IQ 🌎 Region-free general ara eng" at bounding box center [491, 217] width 54 height 89
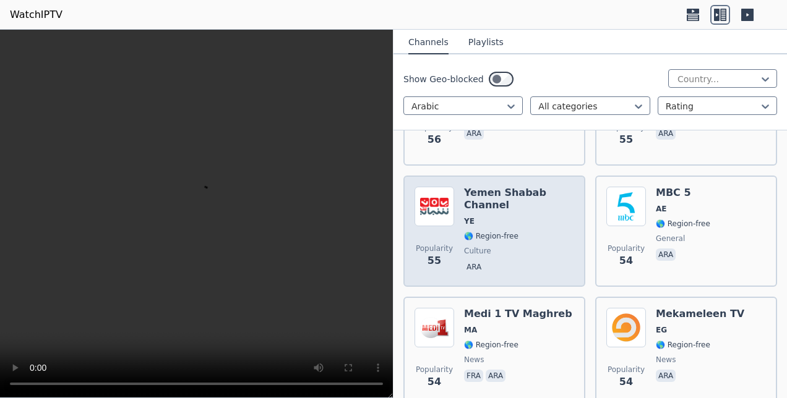
scroll to position [6371, 0]
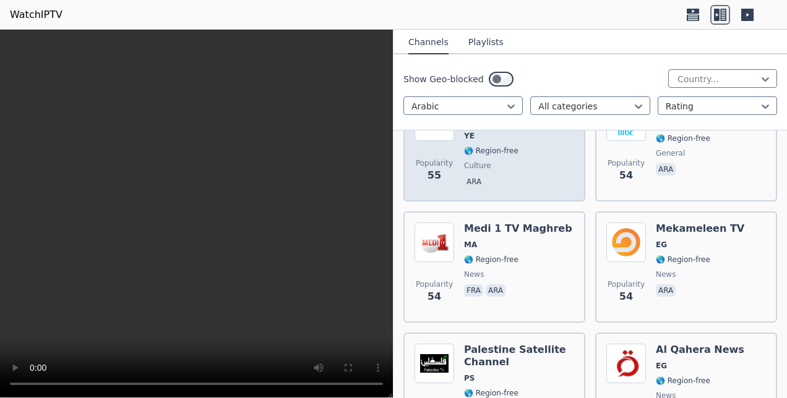
click at [493, 246] on span "MA" at bounding box center [518, 245] width 108 height 10
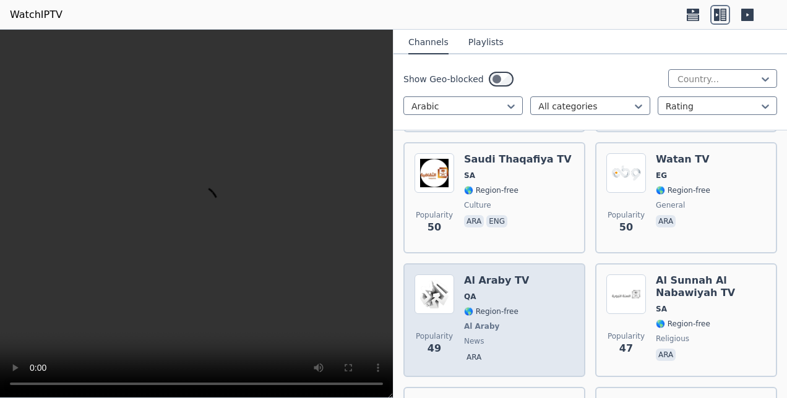
scroll to position [6866, 0]
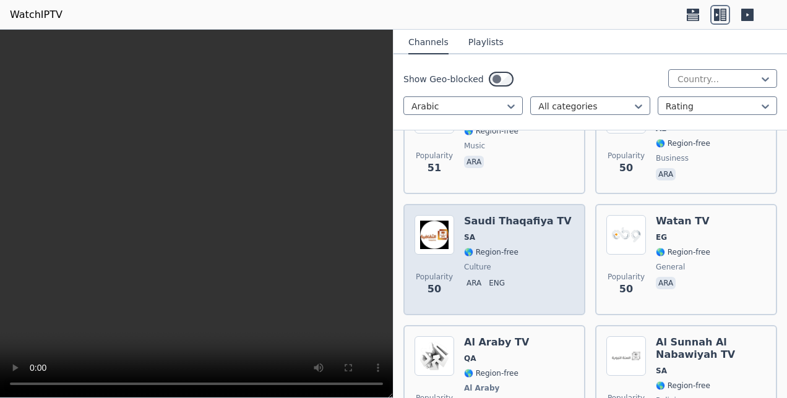
click at [490, 233] on span "SA" at bounding box center [518, 238] width 108 height 10
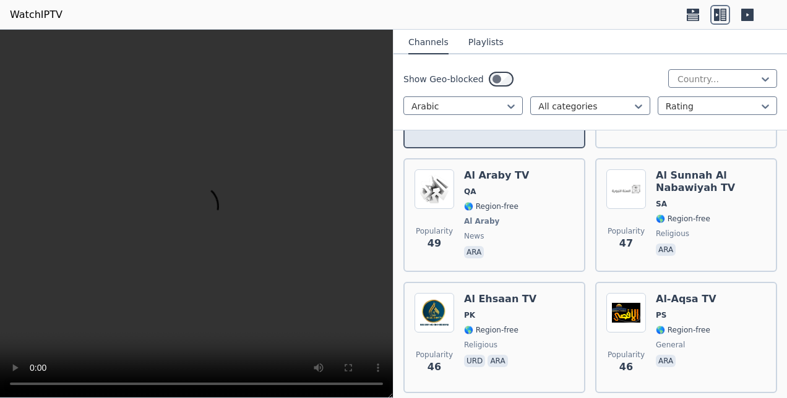
scroll to position [7051, 0]
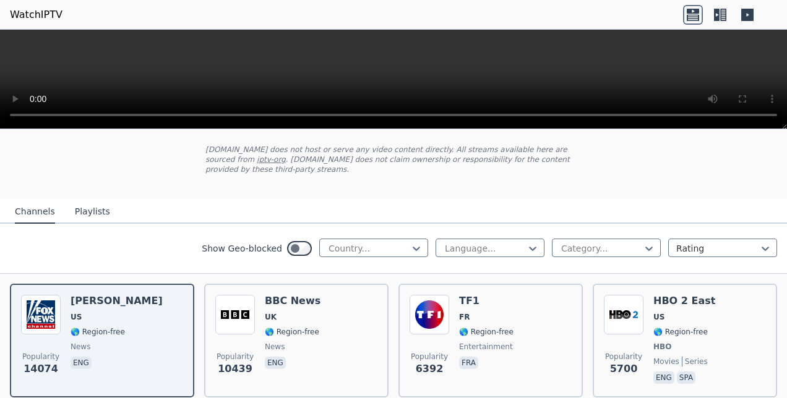
scroll to position [62, 0]
